Goal: Task Accomplishment & Management: Use online tool/utility

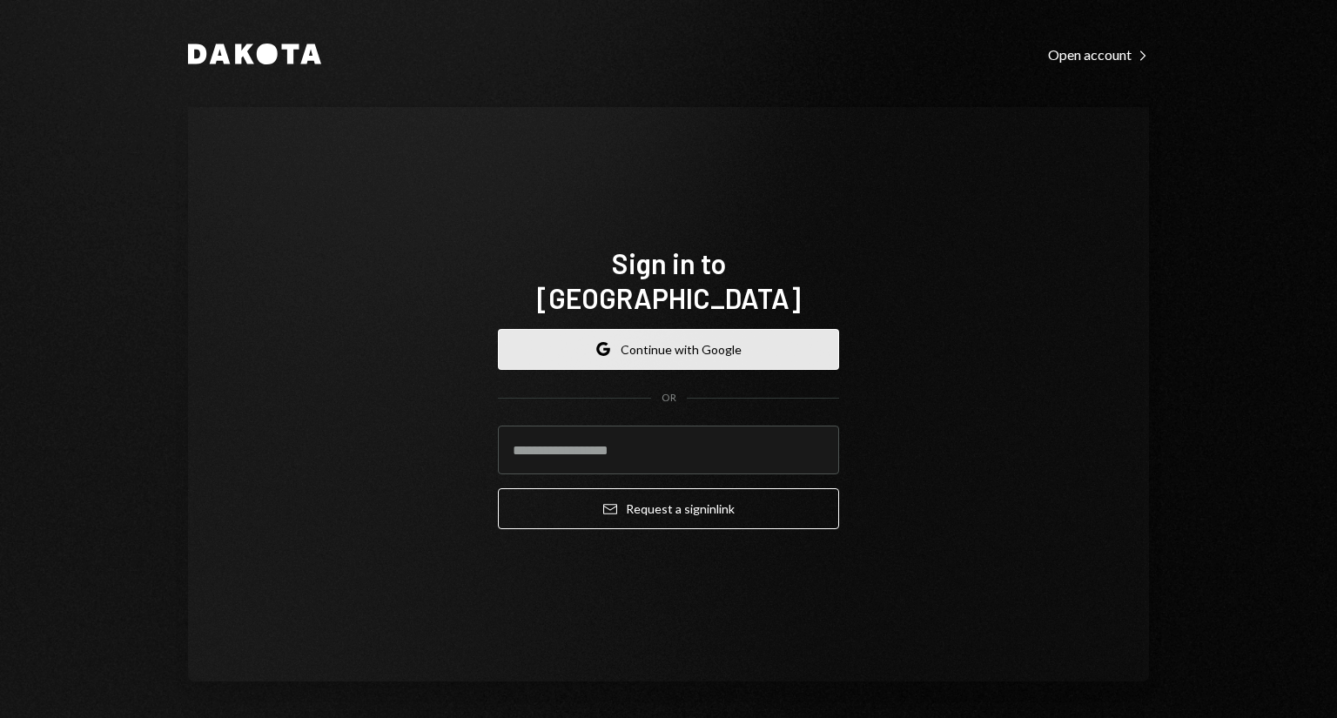
click at [614, 329] on button "Google Continue with Google" at bounding box center [668, 349] width 341 height 41
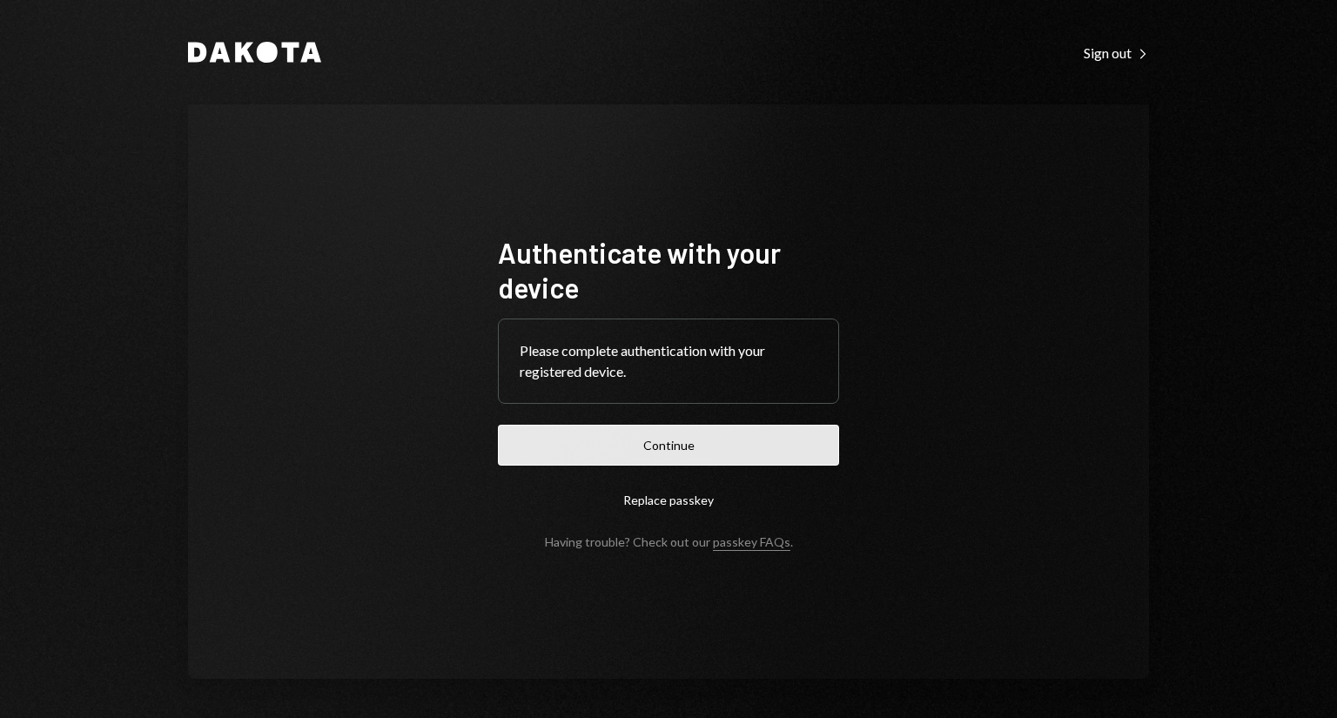
click at [685, 447] on button "Continue" at bounding box center [668, 445] width 341 height 41
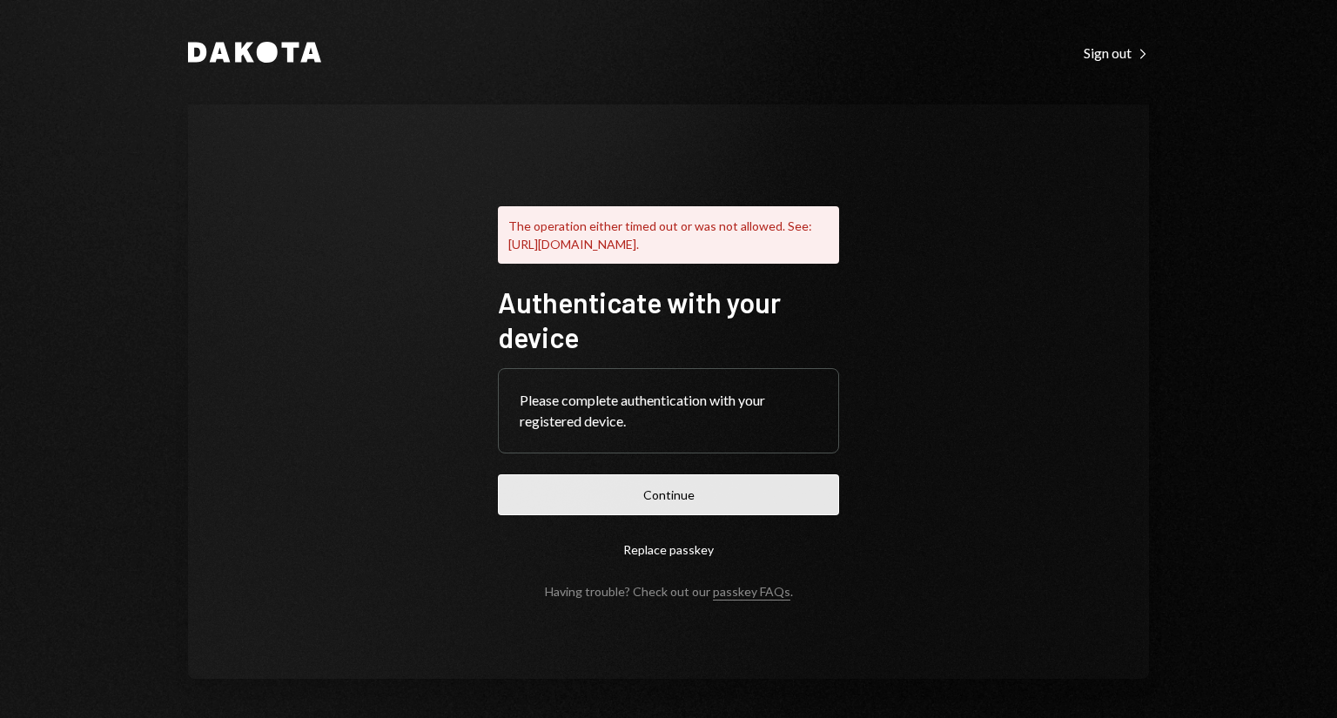
click at [694, 497] on button "Continue" at bounding box center [668, 494] width 341 height 41
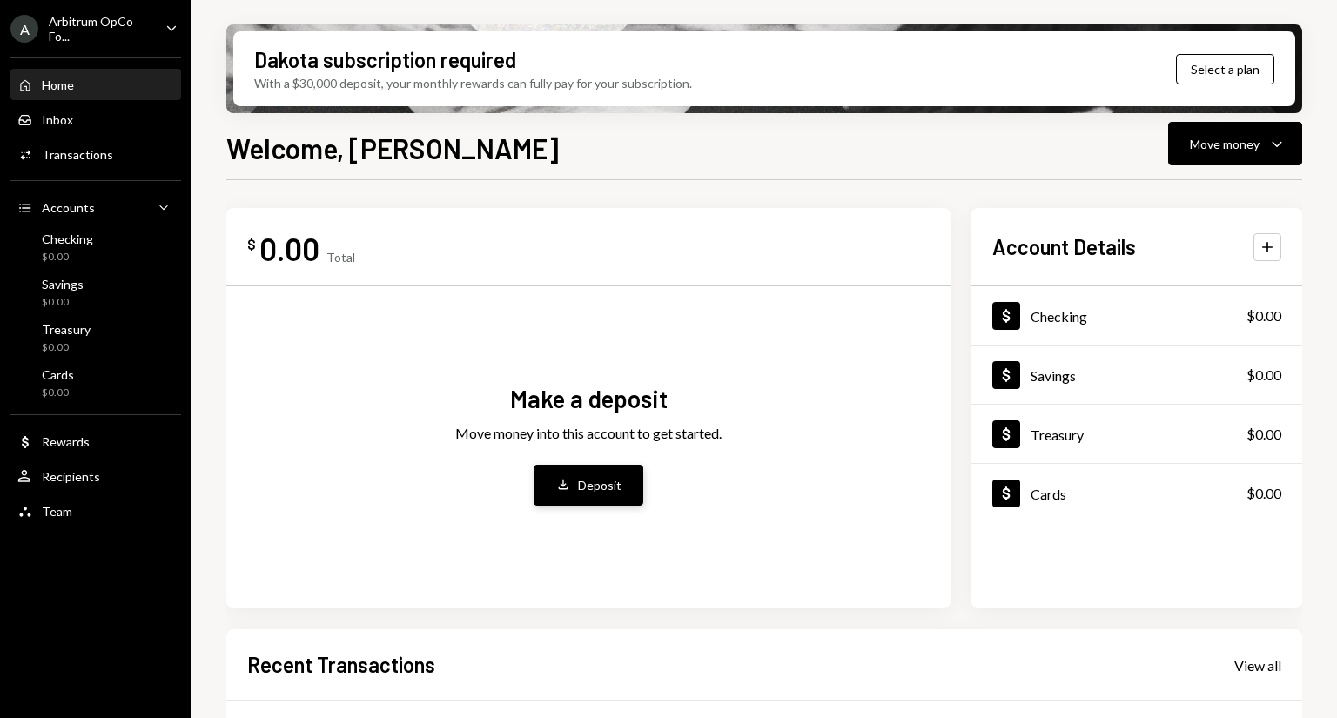
click at [586, 483] on div "Deposit" at bounding box center [600, 485] width 44 height 18
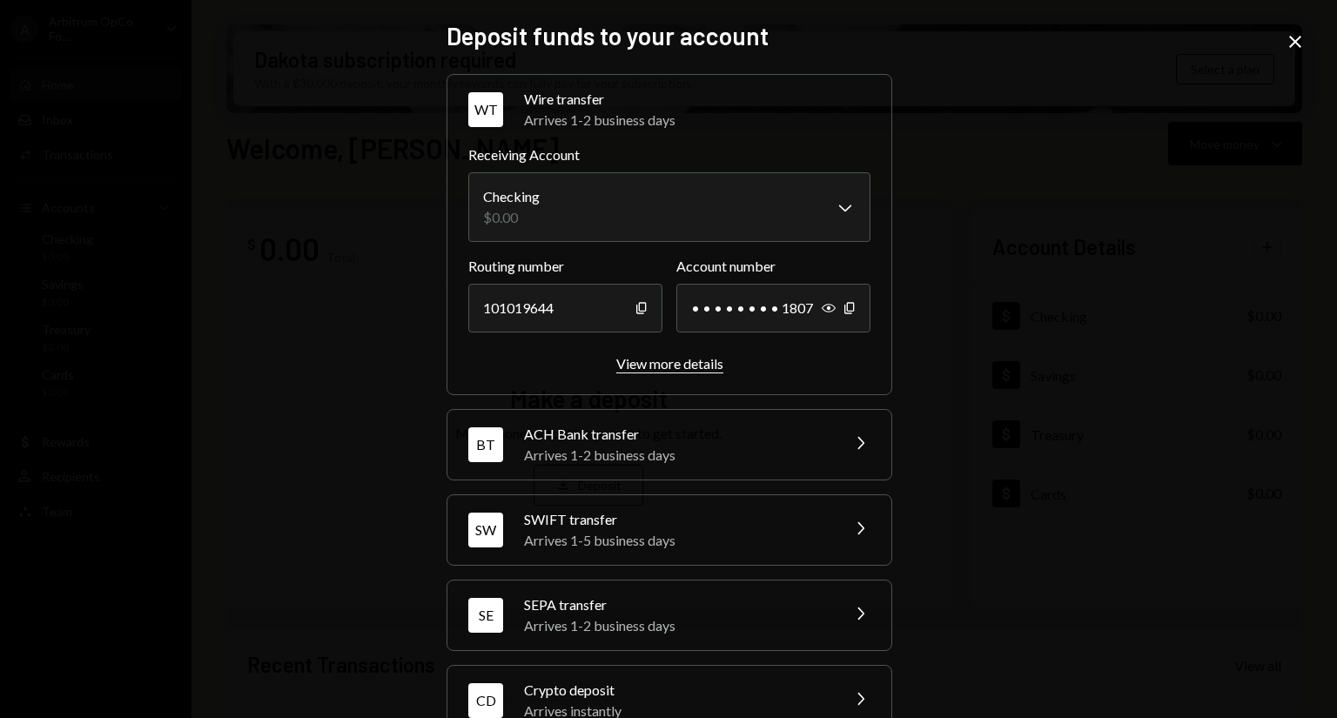
click at [644, 361] on div "View more details" at bounding box center [669, 363] width 107 height 17
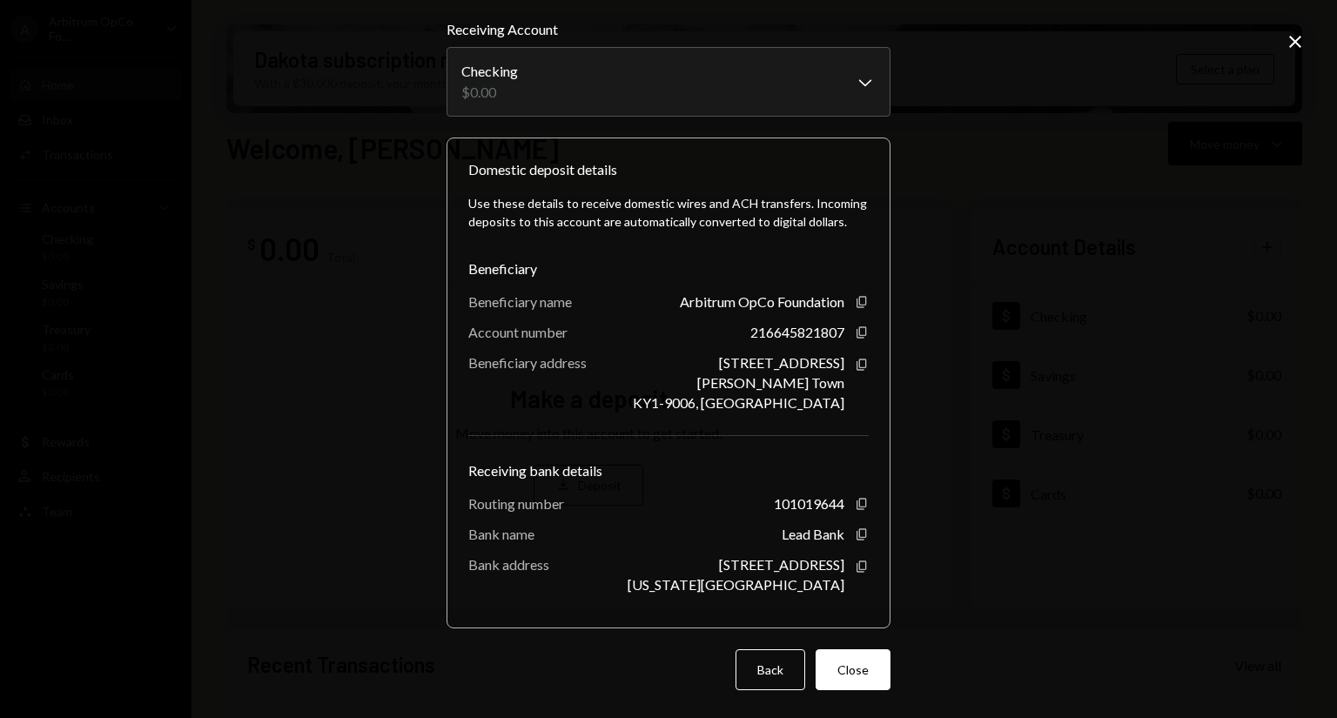
scroll to position [54, 0]
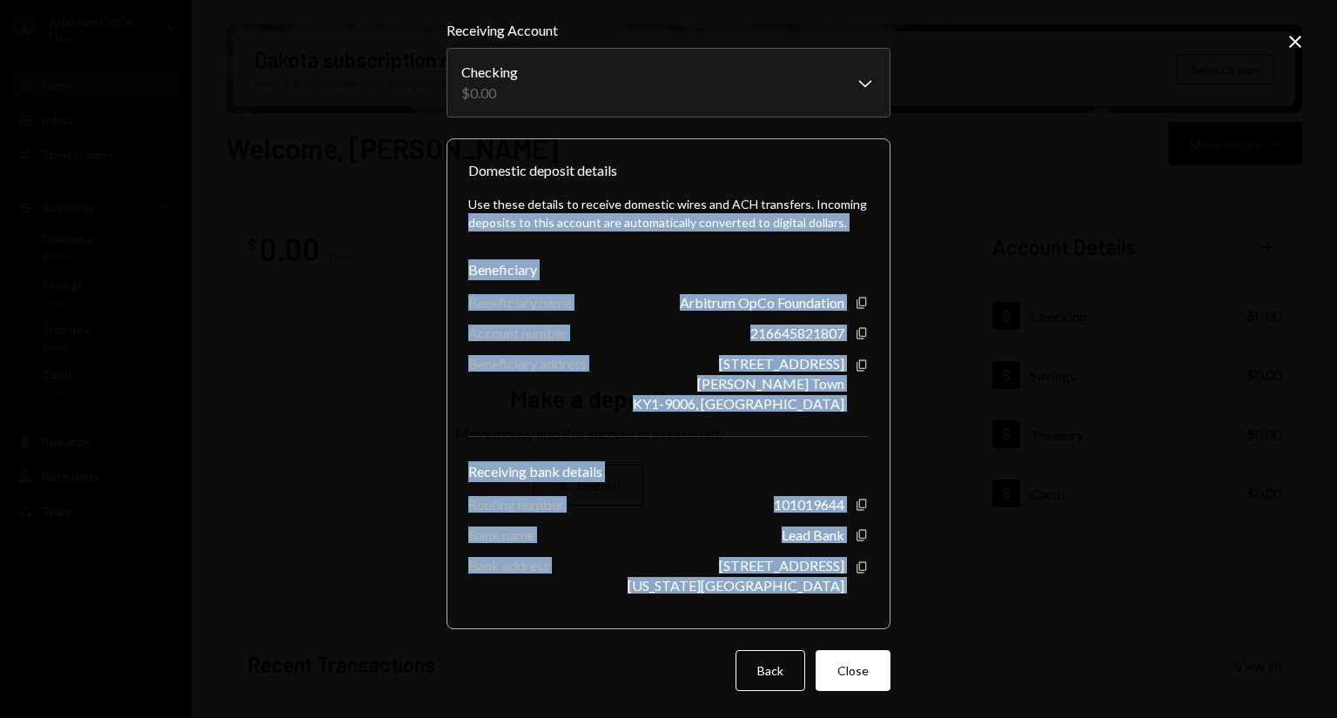
drag, startPoint x: 871, startPoint y: 599, endPoint x: 454, endPoint y: 244, distance: 547.7
click at [454, 244] on div "Domestic deposit details Use these details to receive domestic wires and ACH tr…" at bounding box center [669, 383] width 444 height 491
click at [644, 305] on div "Beneficiary name Arbitrum OpCo Foundation Copy" at bounding box center [668, 302] width 400 height 17
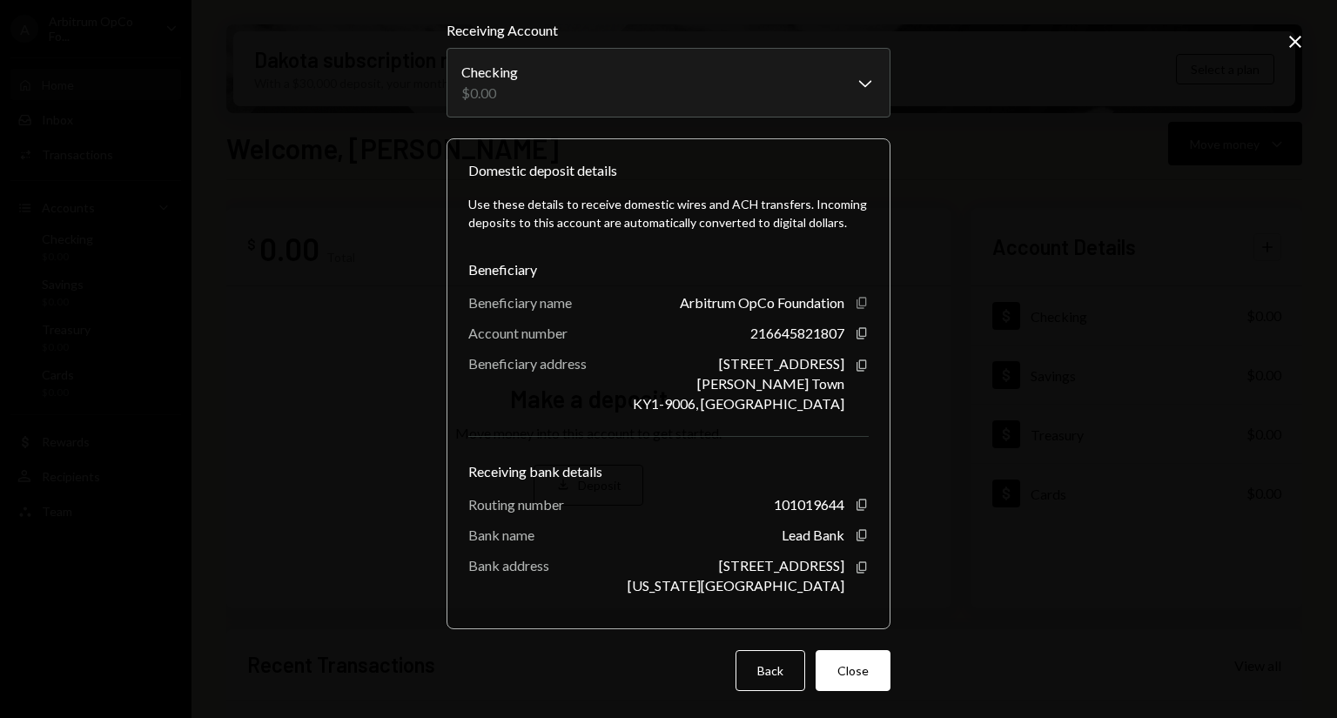
click at [855, 302] on icon "Copy" at bounding box center [862, 303] width 14 height 14
click at [855, 336] on icon "Copy" at bounding box center [862, 333] width 14 height 14
click at [855, 365] on icon "Copy" at bounding box center [862, 366] width 14 height 14
click at [855, 506] on icon "Copy" at bounding box center [862, 505] width 14 height 14
